Goal: Task Accomplishment & Management: Complete application form

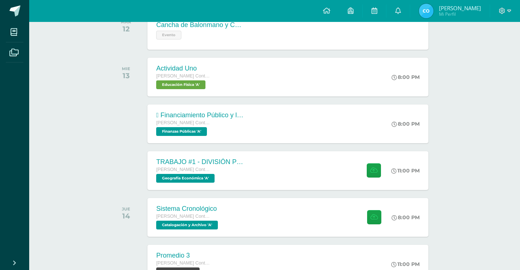
scroll to position [146, 0]
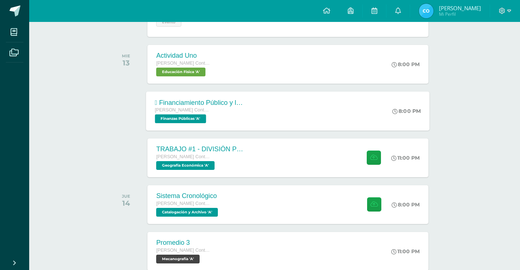
click at [188, 124] on div " Financiamiento Público y la Política Económica.  Tesorería Nacional. [PERSON…" at bounding box center [199, 110] width 106 height 39
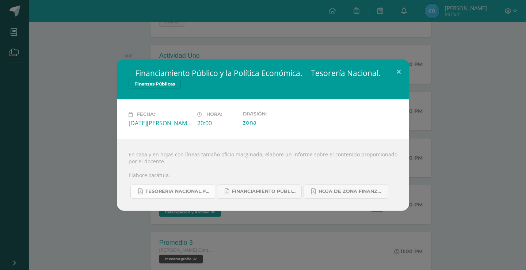
click at [202, 192] on span "TESORERIA NACIONAL.pdf" at bounding box center [178, 191] width 66 height 6
click at [52, 139] on div " Financiamiento Público y la Política Económica.  Tesorería Nacional. Finanza…" at bounding box center [263, 134] width 520 height 151
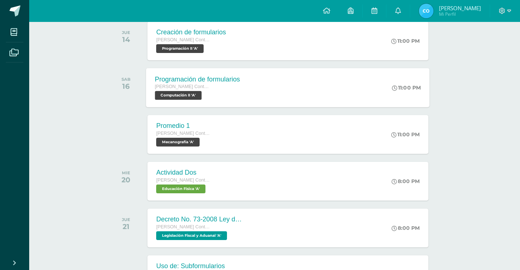
scroll to position [474, 0]
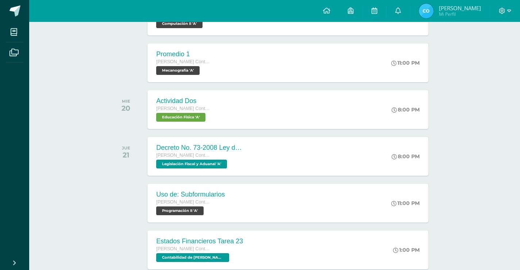
click at [151, 136] on div "JUE 21 Decreto No. 73-2008 Ley de Impuesto de Solidaridad. Quinto Perito Contad…" at bounding box center [274, 156] width 330 height 41
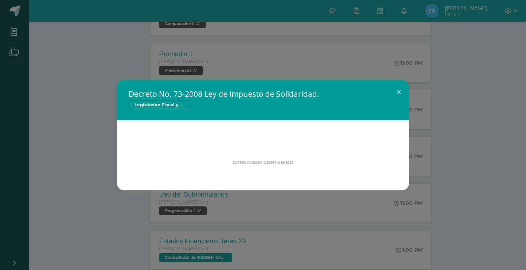
click at [178, 157] on div "Cargando contenido" at bounding box center [262, 154] width 245 height 22
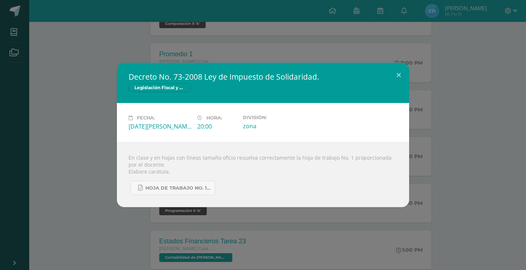
click at [103, 143] on div "Decreto No. 73-2008 Ley de Impuesto de Solidaridad. Legislación Fiscal y Aduana…" at bounding box center [263, 135] width 520 height 144
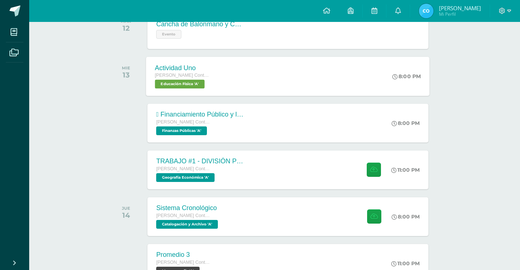
scroll to position [146, 0]
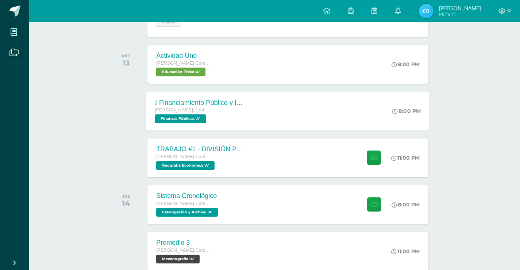
click at [175, 104] on div " Financiamiento Público y la Política Económica.  Tesorería Nacional." at bounding box center [199, 103] width 88 height 8
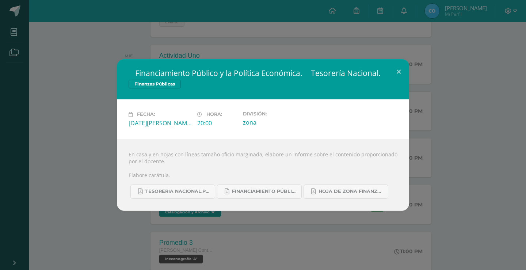
click at [77, 132] on div " Financiamiento Público y la Política Económica.  Tesorería Nacional. Finanza…" at bounding box center [263, 134] width 520 height 151
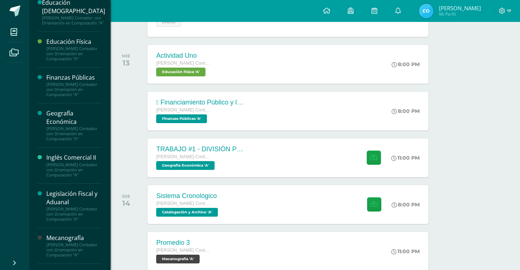
scroll to position [211, 0]
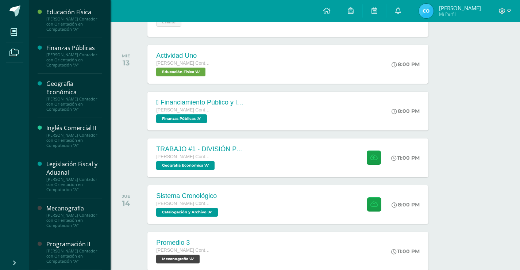
click at [65, 161] on div "Legislación Fiscal y Aduanal" at bounding box center [73, 168] width 55 height 17
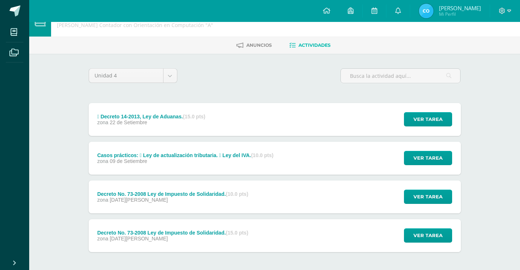
scroll to position [36, 0]
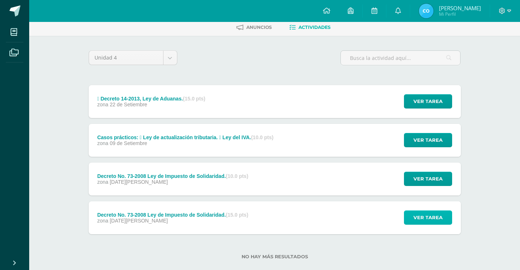
click at [416, 217] on span "Ver tarea" at bounding box center [428, 218] width 29 height 14
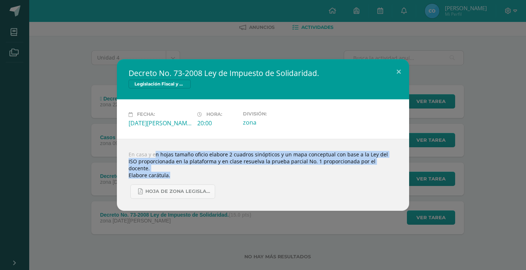
drag, startPoint x: 157, startPoint y: 159, endPoint x: 337, endPoint y: 169, distance: 180.2
click at [337, 169] on div "En casa y en hojas tamaño oficio elabore 2 cuadros sinópticos y un mapa concept…" at bounding box center [263, 175] width 292 height 72
drag, startPoint x: 219, startPoint y: 165, endPoint x: 191, endPoint y: 164, distance: 28.1
click at [219, 165] on div "En casa y en hojas tamaño oficio elabore 2 cuadros sinópticos y un mapa concept…" at bounding box center [263, 175] width 292 height 72
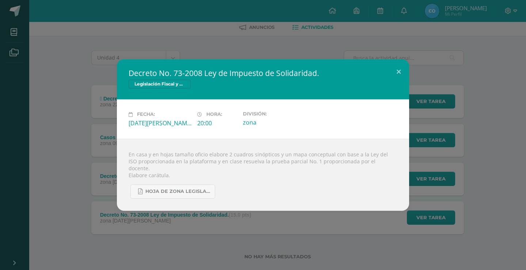
click at [77, 169] on div "Decreto No. 73-2008 Ley de Impuesto de Solidaridad. Legislación Fiscal y Aduana…" at bounding box center [263, 134] width 520 height 151
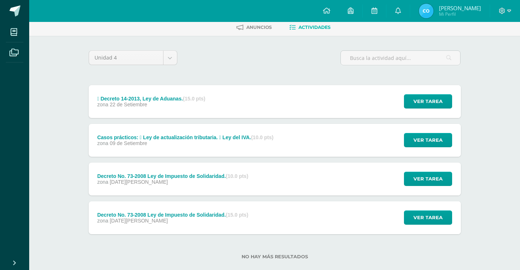
click at [395, 215] on div "Ver tarea" at bounding box center [427, 217] width 68 height 33
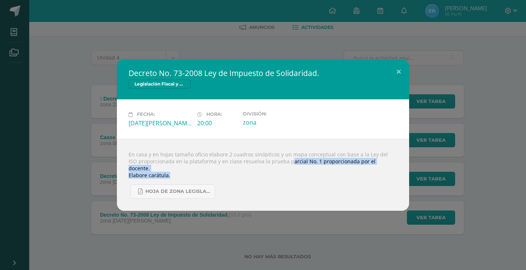
drag, startPoint x: 266, startPoint y: 166, endPoint x: 287, endPoint y: 171, distance: 21.0
click at [287, 171] on div "En casa y en hojas tamaño oficio elabore 2 cuadros sinópticos y un mapa concept…" at bounding box center [263, 175] width 292 height 72
click at [481, 172] on div "Decreto No. 73-2008 Ley de Impuesto de Solidaridad. Legislación Fiscal y Aduana…" at bounding box center [263, 134] width 520 height 151
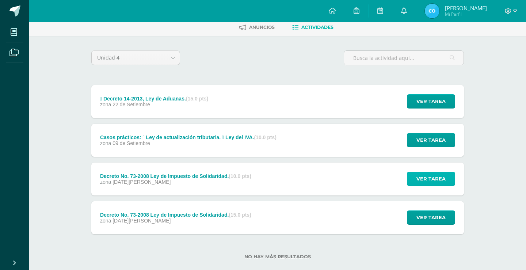
click at [437, 181] on span "Ver tarea" at bounding box center [430, 179] width 29 height 14
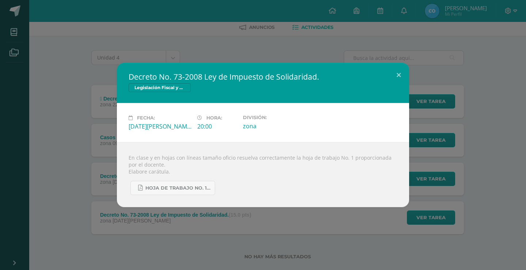
click at [485, 183] on div "Decreto No. 73-2008 Ley de Impuesto de Solidaridad. Legislación Fiscal y Aduana…" at bounding box center [263, 135] width 520 height 144
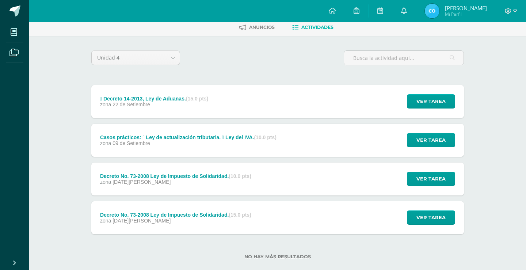
click at [444, 211] on div "Decreto No. 73-2008 Ley de Impuesto de Solidaridad. Legislación Fiscal y Aduana…" at bounding box center [263, 135] width 526 height 270
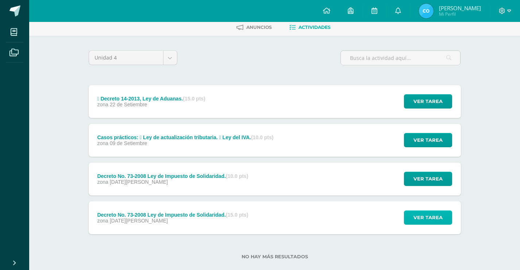
click at [441, 215] on span "Ver tarea" at bounding box center [428, 218] width 29 height 14
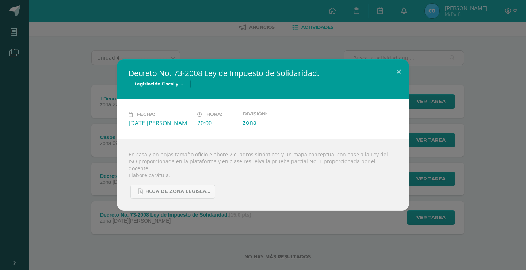
click at [475, 187] on div "Decreto No. 73-2008 Ley de Impuesto de Solidaridad. Legislación Fiscal y Aduana…" at bounding box center [263, 134] width 520 height 151
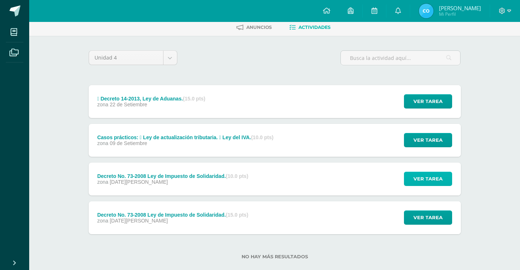
click at [436, 180] on span "Ver tarea" at bounding box center [428, 179] width 29 height 14
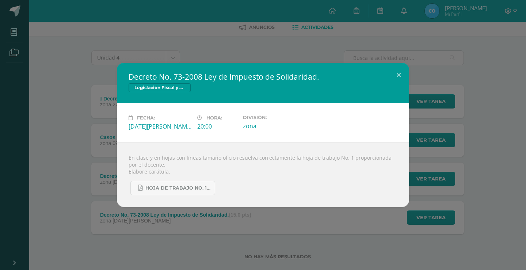
click at [503, 164] on div "Decreto No. 73-2008 Ley de Impuesto de Solidaridad. Legislación Fiscal y Aduana…" at bounding box center [263, 135] width 520 height 144
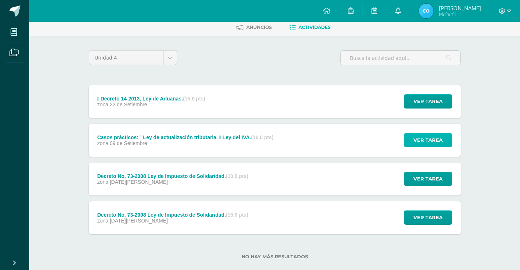
click at [435, 140] on span "Ver tarea" at bounding box center [428, 140] width 29 height 14
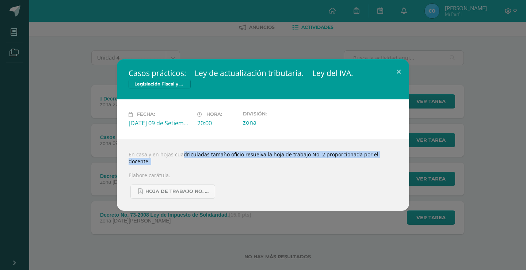
drag, startPoint x: 169, startPoint y: 157, endPoint x: 230, endPoint y: 166, distance: 61.3
click at [229, 166] on div "En casa y en hojas cuadriculadas tamaño oficio resuelva la hoja de trabajo No. …" at bounding box center [263, 175] width 292 height 72
click at [230, 166] on div "En casa y en hojas cuadriculadas tamaño oficio resuelva la hoja de trabajo No. …" at bounding box center [263, 175] width 292 height 72
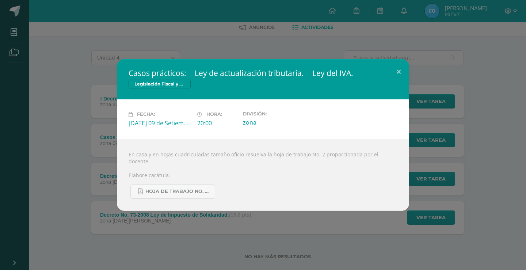
click at [486, 151] on div "Casos prácticos:  Ley de actualización tributaria.  Ley del IVA. Legislación …" at bounding box center [263, 134] width 520 height 151
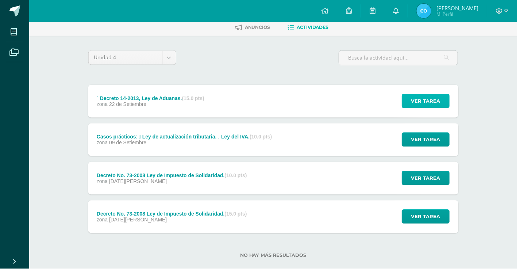
click at [428, 106] on span "Ver tarea" at bounding box center [428, 102] width 29 height 14
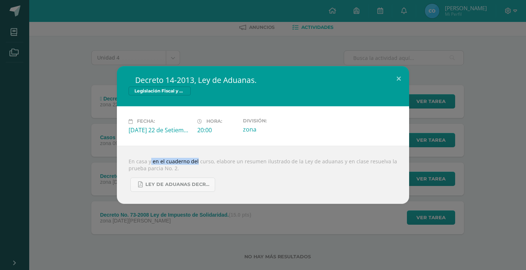
drag, startPoint x: 145, startPoint y: 160, endPoint x: 183, endPoint y: 164, distance: 38.8
click at [183, 164] on div "En casa y en el cuaderno del curso, elabore un resumen ilustrado de la Ley de a…" at bounding box center [263, 175] width 292 height 58
click at [184, 164] on div "En casa y en el cuaderno del curso, elabore un resumen ilustrado de la Ley de a…" at bounding box center [263, 175] width 292 height 58
click at [240, 241] on div " Decreto 14-2013, Ley de Aduanas. Legislación Fiscal y Aduanal Fecha: Lunes 22…" at bounding box center [263, 135] width 526 height 270
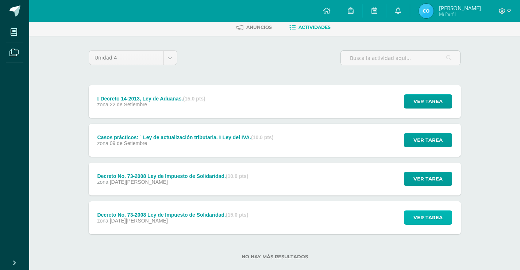
click at [416, 215] on span "Ver tarea" at bounding box center [428, 218] width 29 height 14
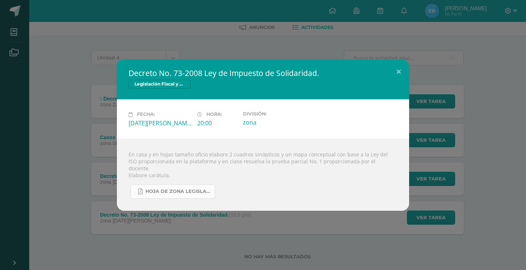
click at [197, 188] on span "Hoja de zona legislacion fiscal.pdf" at bounding box center [178, 191] width 66 height 6
click at [72, 75] on div "Decreto No. 73-2008 Ley de Impuesto de Solidaridad. Legislación Fiscal y Aduana…" at bounding box center [263, 134] width 520 height 151
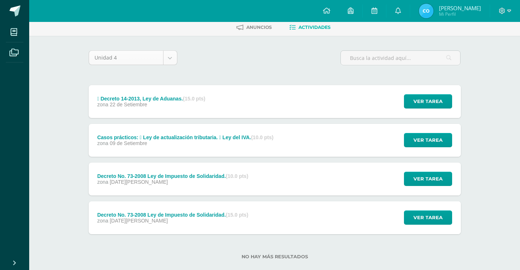
click at [169, 56] on body "Mis cursos Archivos Cerrar panel Cálculo Mercantil y Financiero Quinto Perito C…" at bounding box center [260, 123] width 520 height 319
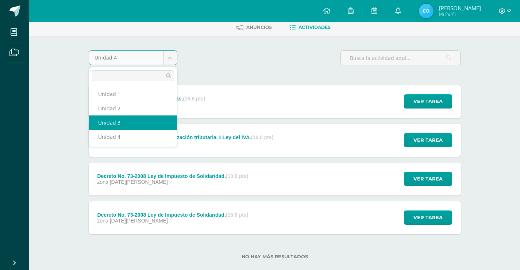
select select "Unidad 3"
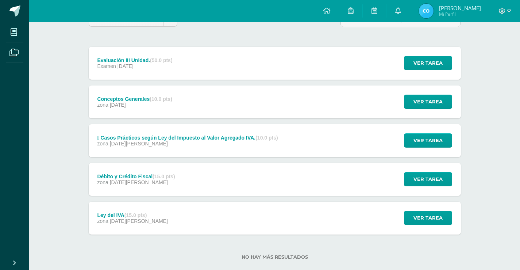
scroll to position [88, 0]
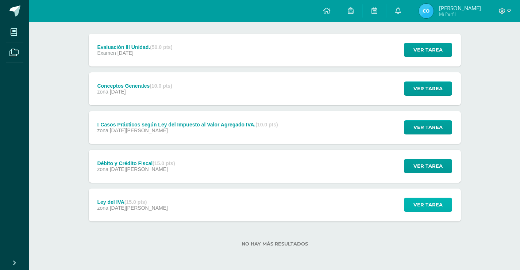
click at [427, 201] on span "Ver tarea" at bounding box center [428, 205] width 29 height 14
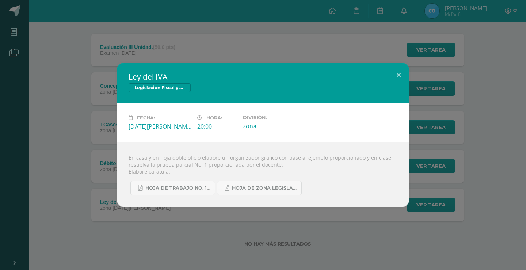
click at [355, 222] on div "Ley del IVA Legislación Fiscal y Aduanal Fecha: Lunes 09 de Junio Hora: 20:00 D…" at bounding box center [263, 135] width 526 height 270
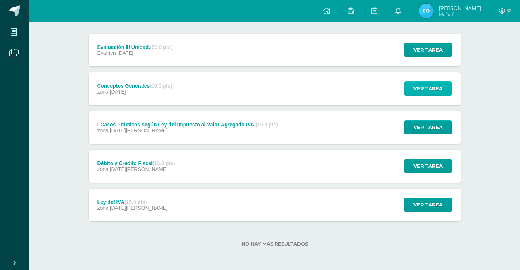
click at [414, 90] on button "Ver tarea" at bounding box center [428, 88] width 48 height 14
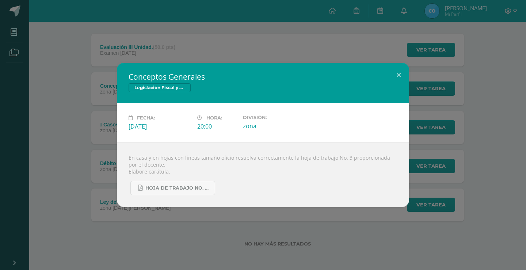
click at [220, 239] on div "Conceptos Generales Legislación Fiscal y Aduanal Fecha: Jueves 10 de Julio Hora…" at bounding box center [263, 135] width 526 height 270
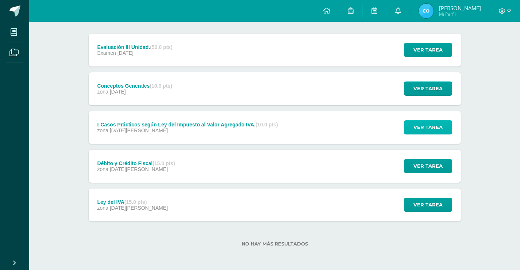
click at [443, 128] on button "Ver tarea" at bounding box center [428, 127] width 48 height 14
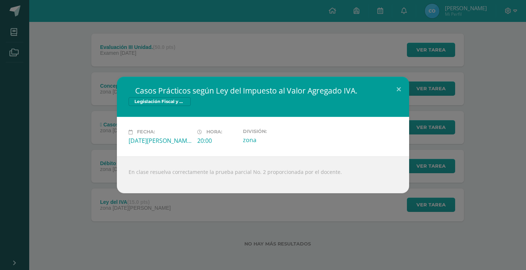
drag, startPoint x: 457, startPoint y: 128, endPoint x: 437, endPoint y: 141, distance: 23.7
click at [457, 128] on div " Casos Prácticos según Ley del Impuesto al Valor Agregado IVA. Legislación Fis…" at bounding box center [263, 135] width 520 height 116
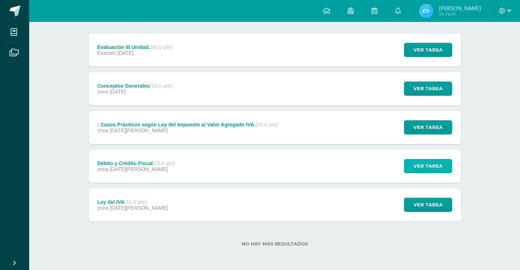
click at [429, 160] on span "Ver tarea" at bounding box center [428, 166] width 29 height 14
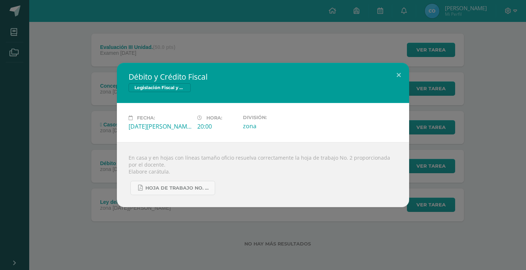
click at [453, 141] on div "Débito y Crédito Fiscal Legislación Fiscal y Aduanal Fecha: Miércoles 18 de Jun…" at bounding box center [263, 135] width 520 height 144
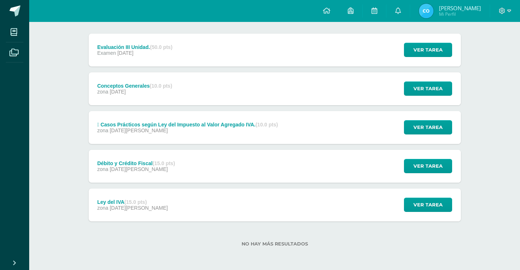
click at [439, 197] on div "Ver tarea" at bounding box center [427, 204] width 68 height 33
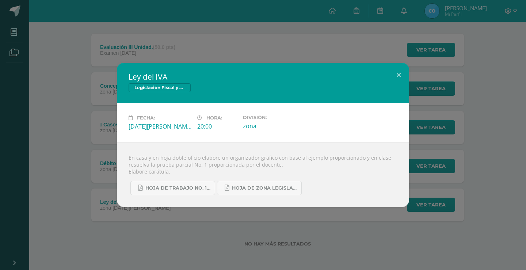
click at [452, 166] on div "Ley del IVA Legislación Fiscal y Aduanal Fecha: Lunes 09 de Junio Hora: 20:00 D…" at bounding box center [263, 135] width 520 height 144
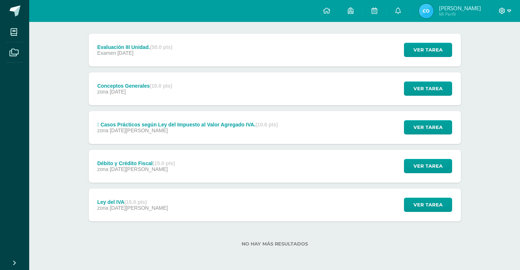
click at [505, 13] on icon at bounding box center [502, 11] width 7 height 7
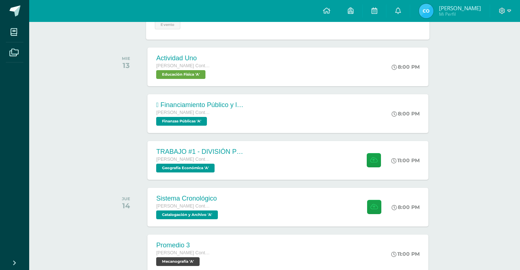
scroll to position [146, 0]
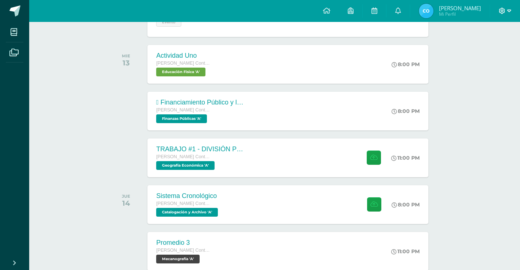
click at [503, 13] on icon at bounding box center [502, 11] width 7 height 7
click at [494, 45] on link "Cerrar sesión" at bounding box center [483, 50] width 58 height 11
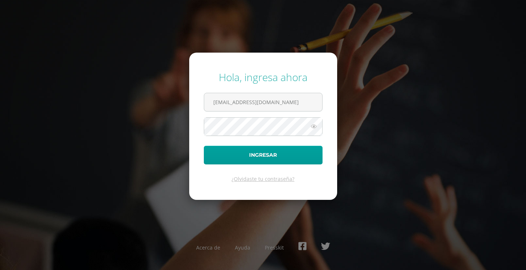
type input "[EMAIL_ADDRESS][DOMAIN_NAME]"
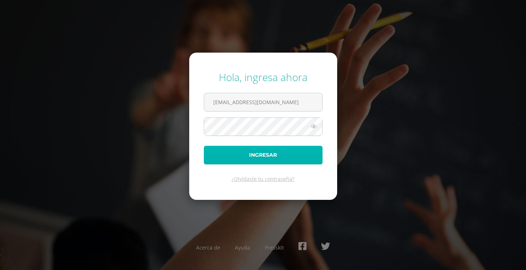
click at [270, 153] on button "Ingresar" at bounding box center [263, 155] width 119 height 19
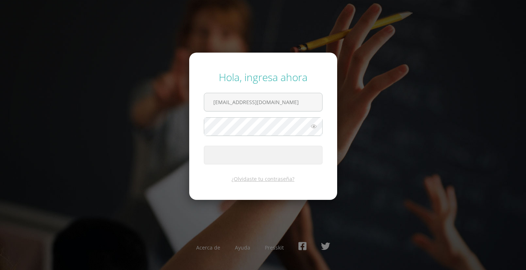
click at [270, 153] on span "submit" at bounding box center [263, 155] width 118 height 18
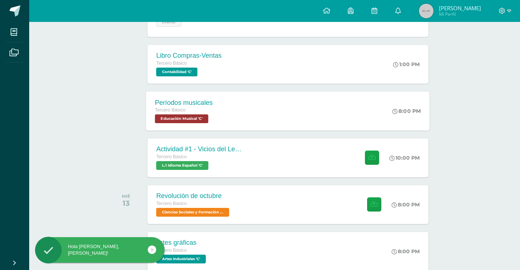
scroll to position [182, 0]
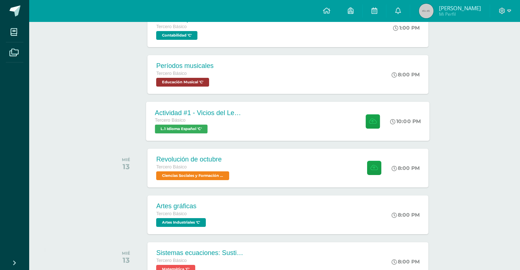
click at [277, 114] on div "Actividad #1 - Vicios del LenguaJe Tercero Básico L.1 Idioma Español 'C' 10:00 …" at bounding box center [288, 120] width 284 height 39
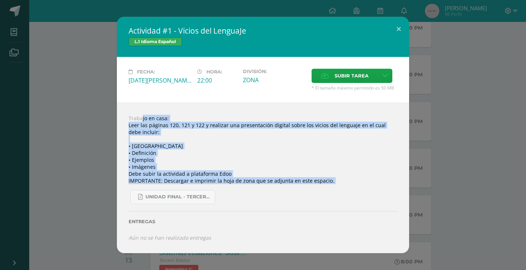
drag, startPoint x: 124, startPoint y: 118, endPoint x: 387, endPoint y: 202, distance: 276.7
click at [387, 202] on div "Trabajo en casa: Leer las páginas 120, 121 y 122 y realizar una presentación di…" at bounding box center [263, 178] width 292 height 150
click at [308, 140] on div "Trabajo en casa: Leer las páginas 120, 121 y 122 y realizar una presentación di…" at bounding box center [263, 178] width 292 height 150
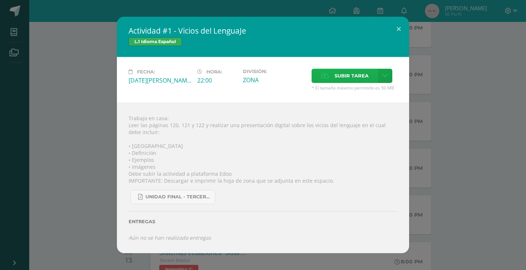
click at [353, 73] on span "Subir tarea" at bounding box center [351, 76] width 34 height 14
click at [0, 0] on input "Subir tarea" at bounding box center [0, 0] width 0 height 0
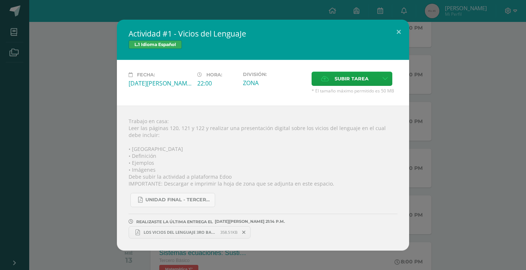
click at [324, 218] on hr at bounding box center [262, 216] width 269 height 5
click at [192, 229] on span "LOS VICIOS DEL LENGUAJE 3RO BASICO.pdf" at bounding box center [180, 231] width 80 height 5
click at [393, 32] on button at bounding box center [398, 32] width 21 height 25
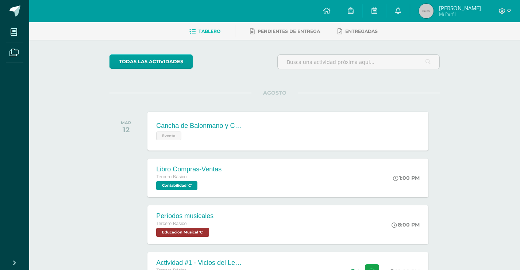
scroll to position [0, 0]
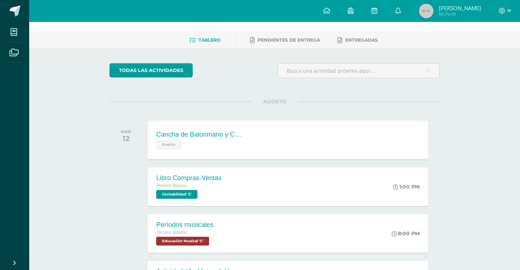
scroll to position [36, 0]
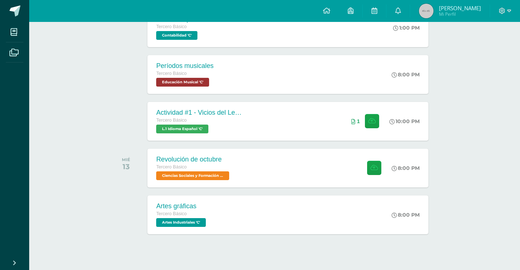
scroll to position [193, 0]
